Goal: Information Seeking & Learning: Check status

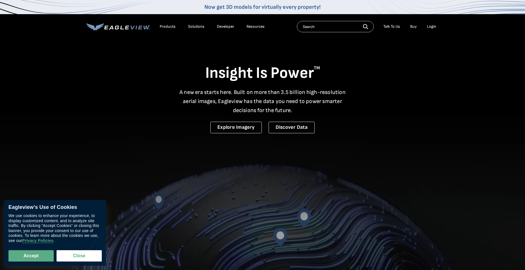
drag, startPoint x: 25, startPoint y: 258, endPoint x: 31, endPoint y: 246, distance: 13.7
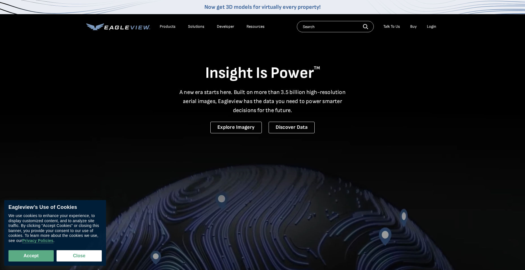
click at [25, 258] on button "Accept" at bounding box center [30, 255] width 45 height 11
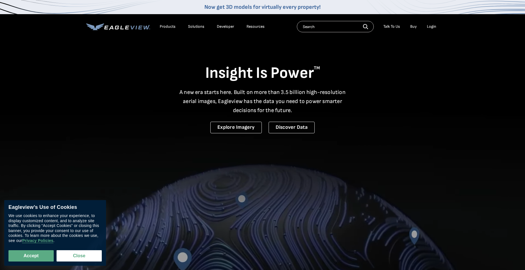
checkbox input "true"
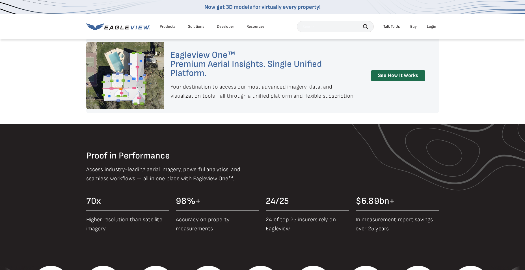
scroll to position [509, 0]
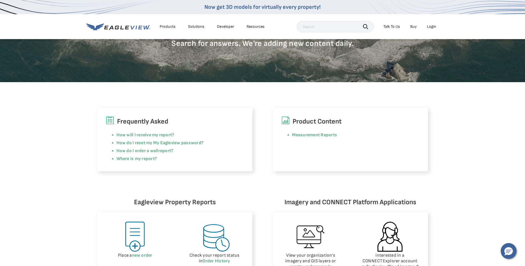
scroll to position [85, 0]
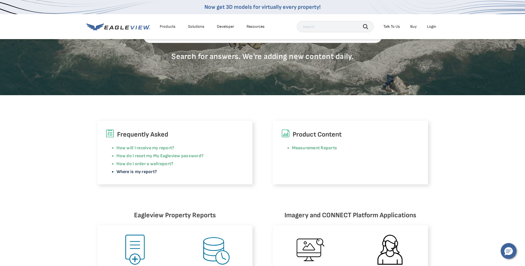
click at [126, 171] on link "Where is my report?" at bounding box center [137, 171] width 41 height 5
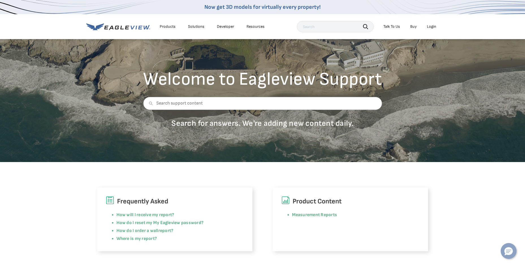
scroll to position [28, 0]
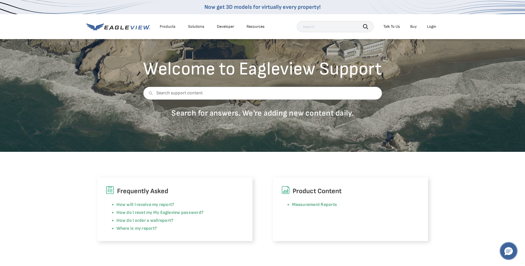
click at [514, 255] on button "Hello, have a question? Let’s chat." at bounding box center [509, 251] width 16 height 16
